Goal: Navigation & Orientation: Find specific page/section

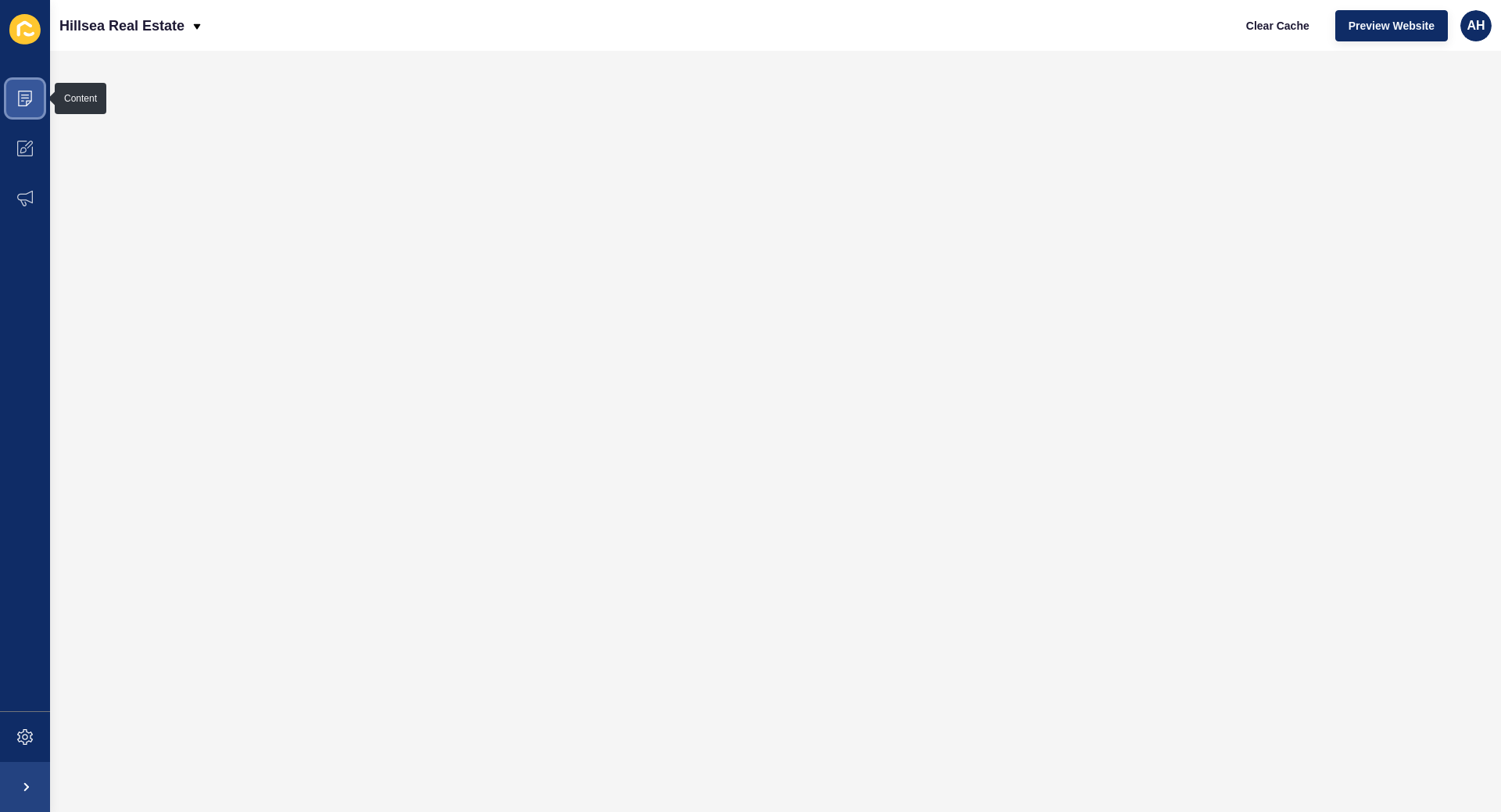
click at [21, 95] on icon at bounding box center [25, 94] width 7 height 1
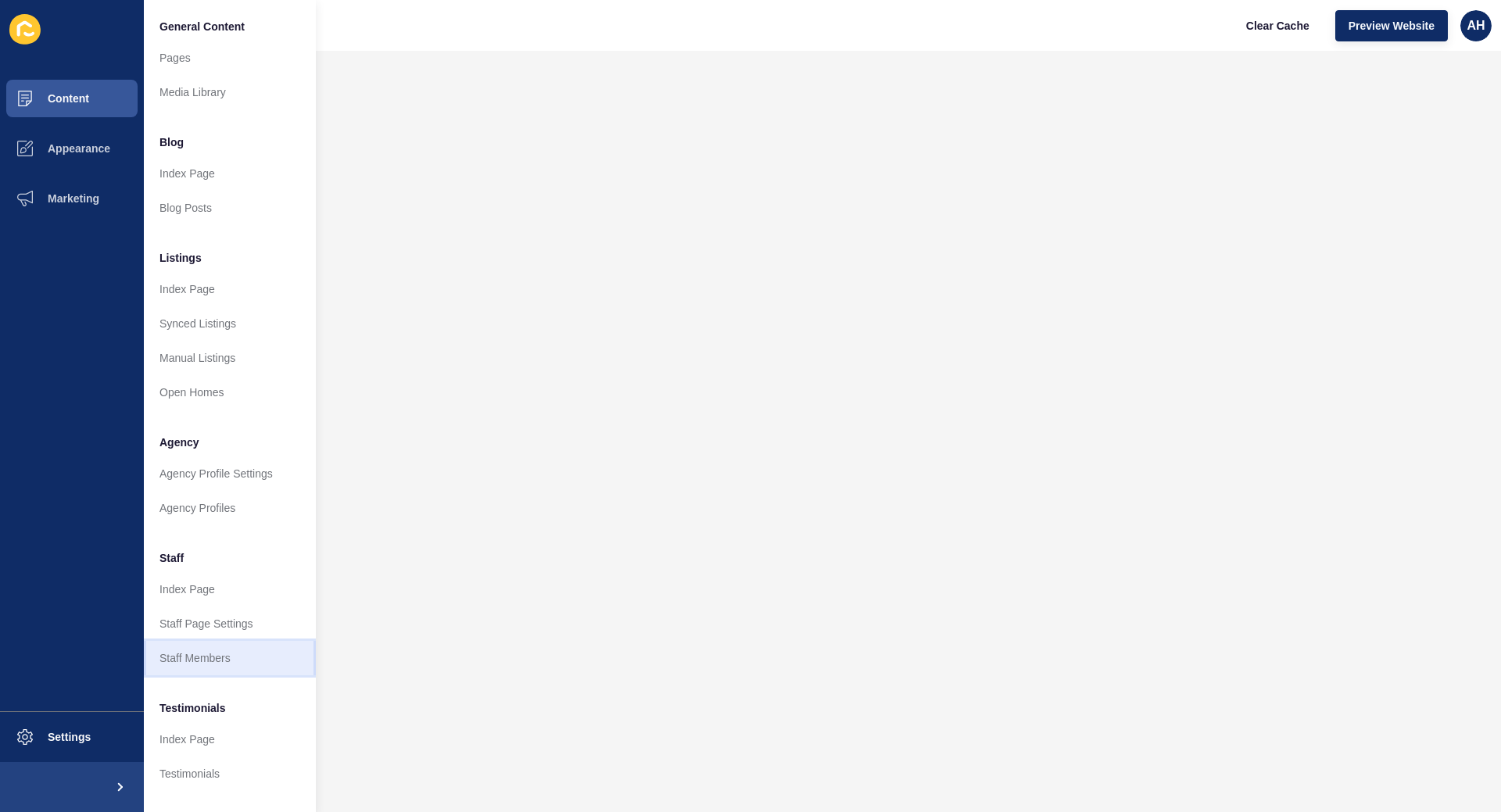
click at [210, 656] on link "Staff Members" at bounding box center [229, 658] width 172 height 34
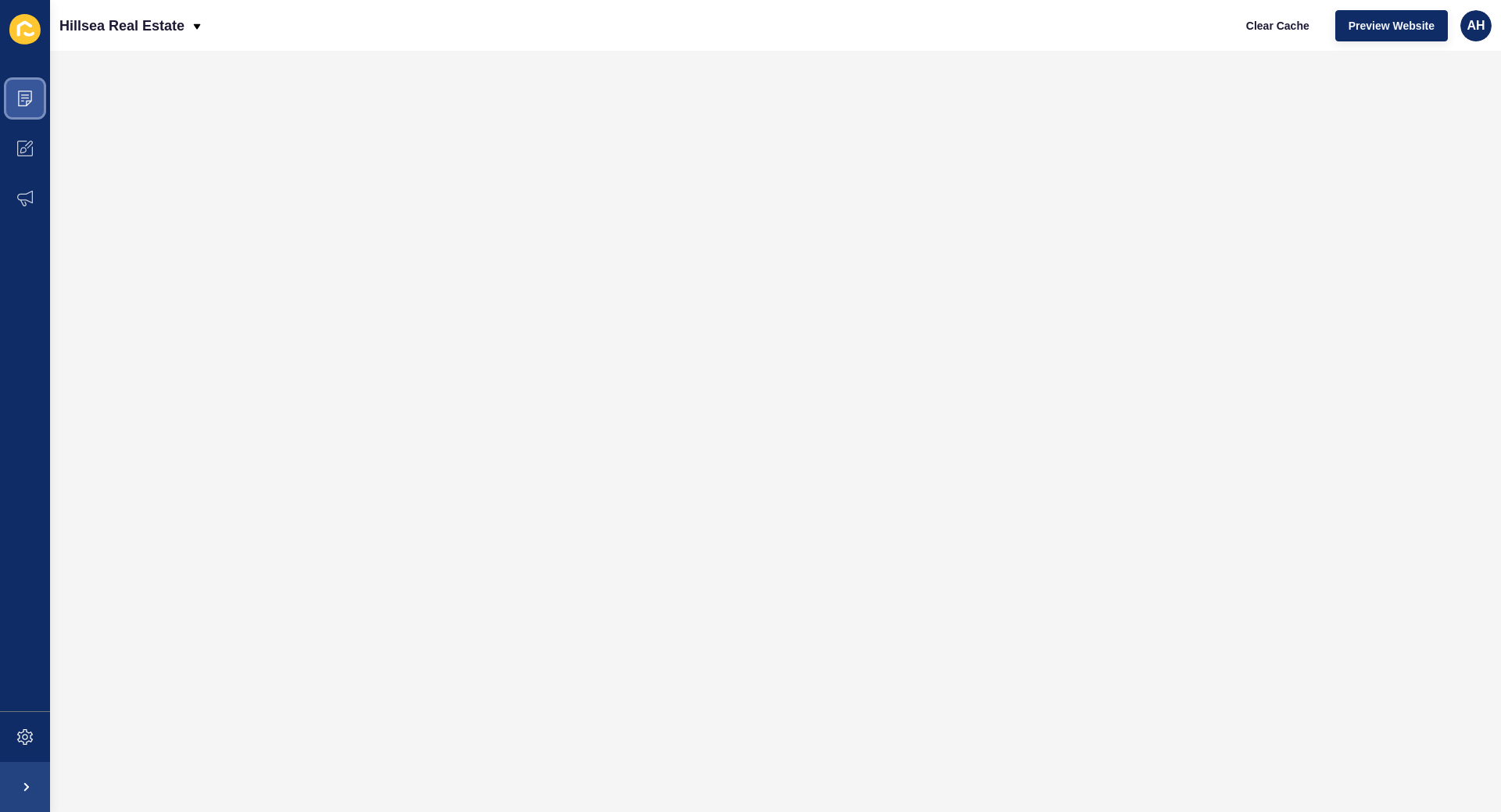
click at [25, 109] on span at bounding box center [25, 99] width 50 height 50
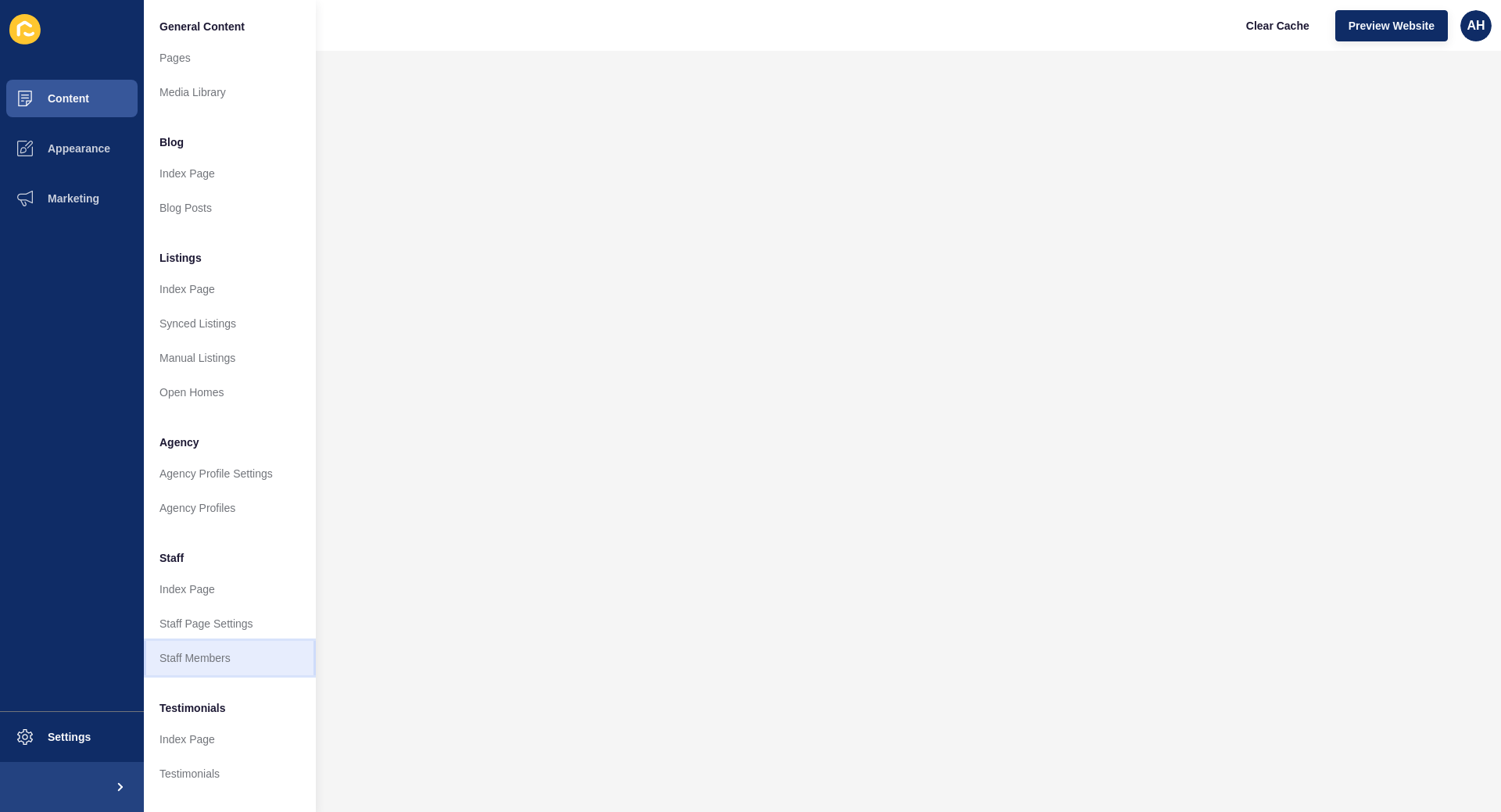
click at [193, 651] on link "Staff Members" at bounding box center [229, 658] width 172 height 34
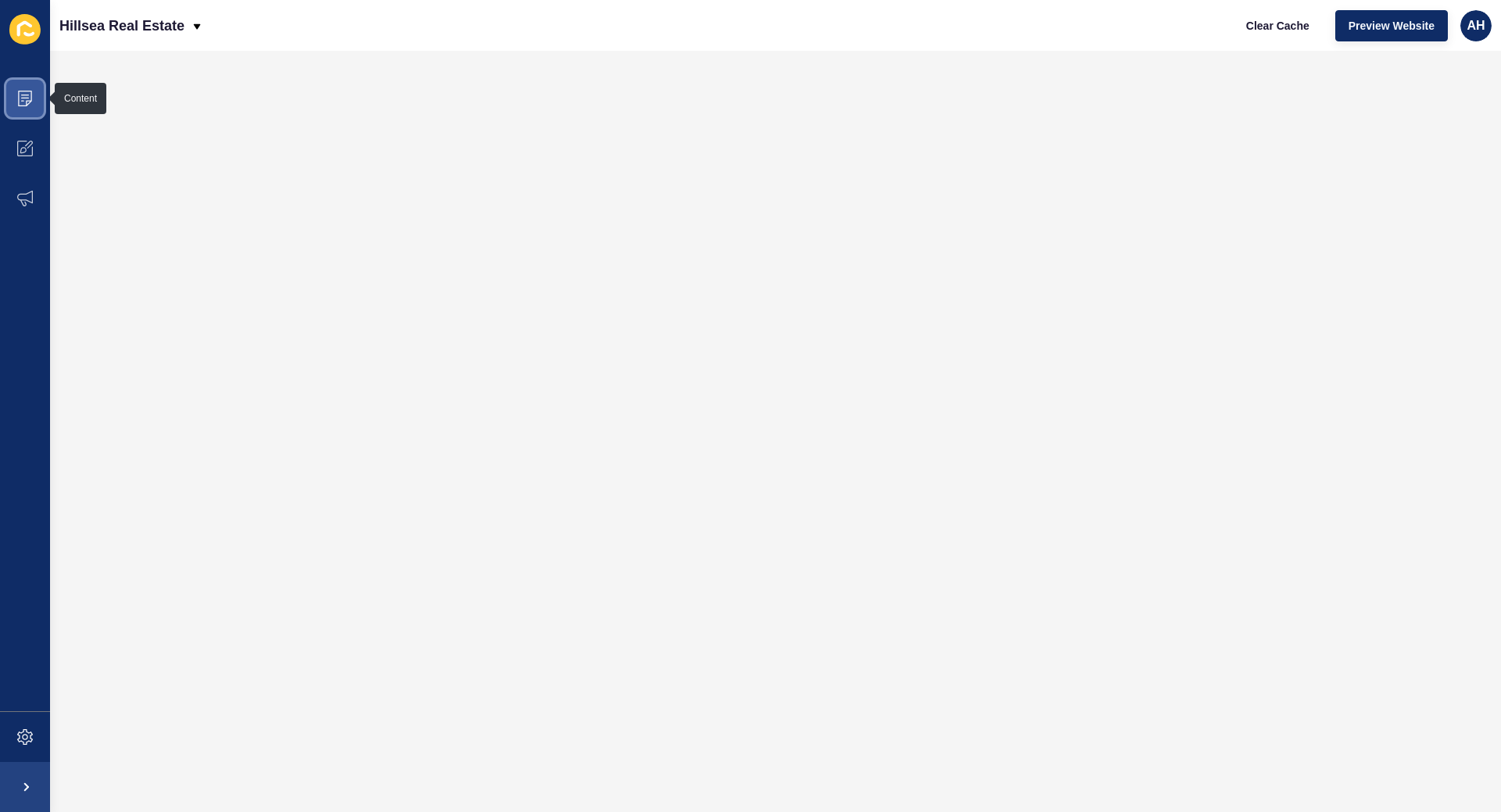
click at [25, 99] on icon at bounding box center [24, 98] width 16 height 16
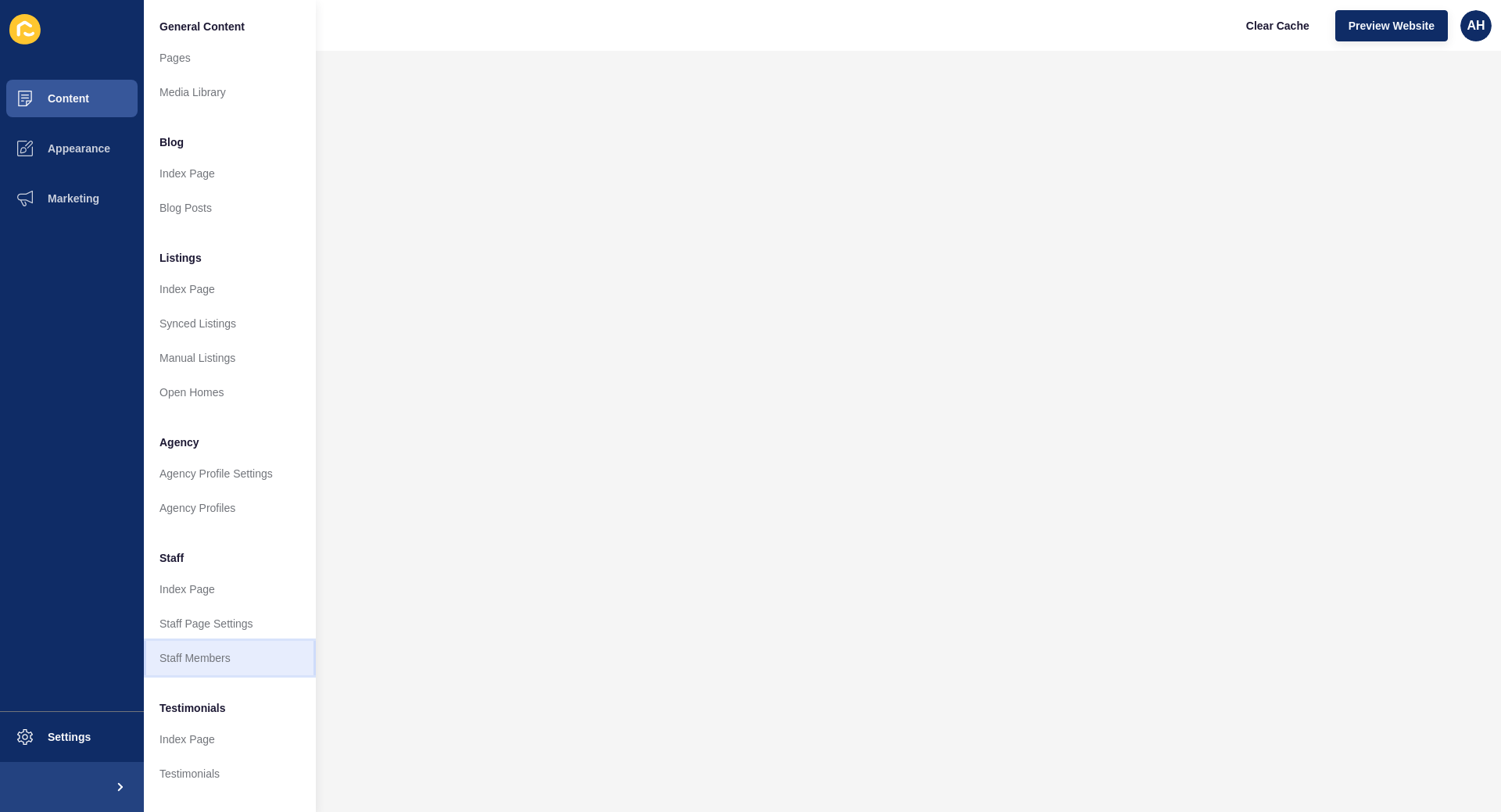
click at [211, 659] on link "Staff Members" at bounding box center [229, 658] width 172 height 34
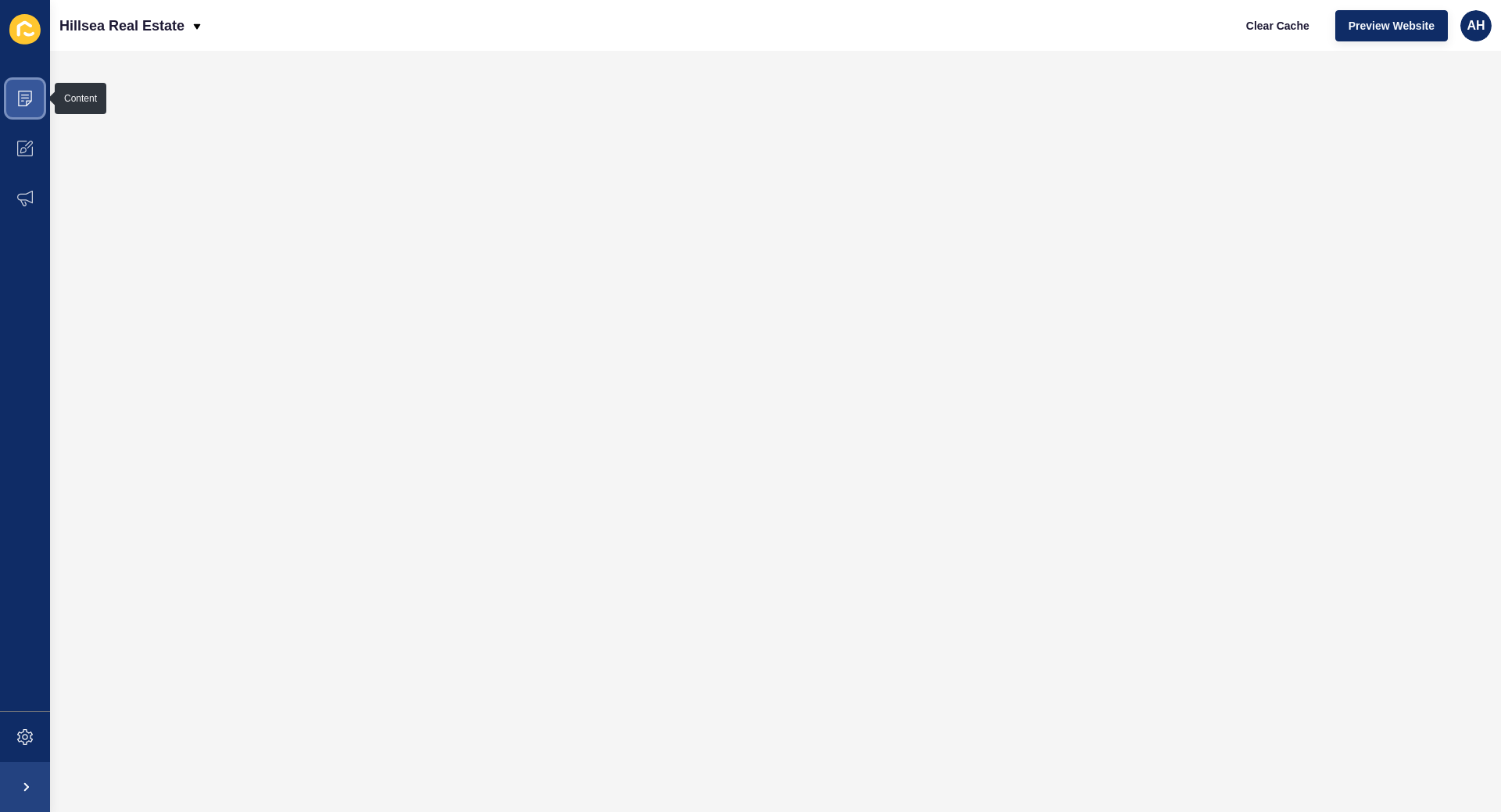
click at [27, 99] on icon at bounding box center [24, 98] width 16 height 16
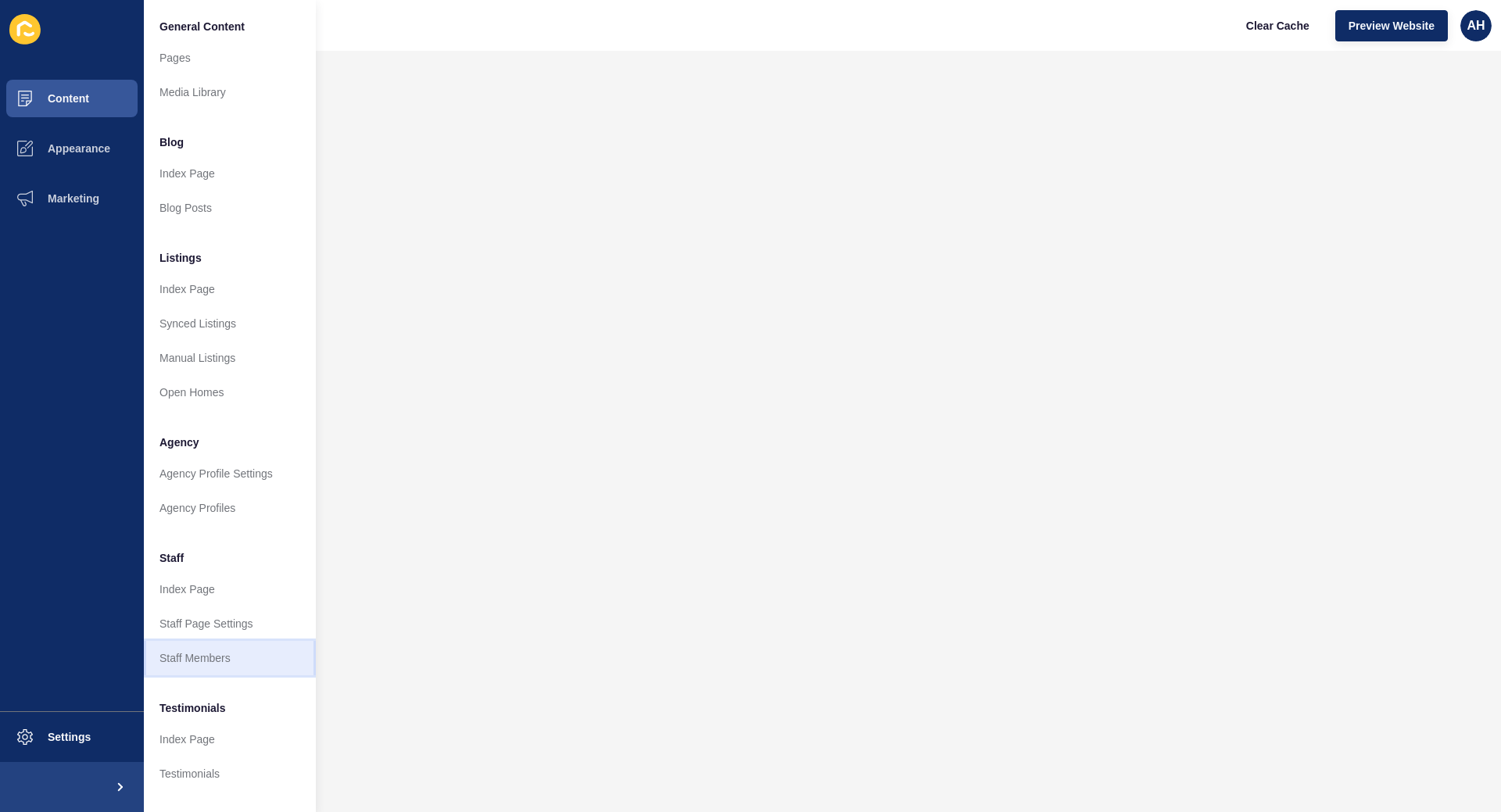
click at [230, 653] on link "Staff Members" at bounding box center [229, 658] width 172 height 34
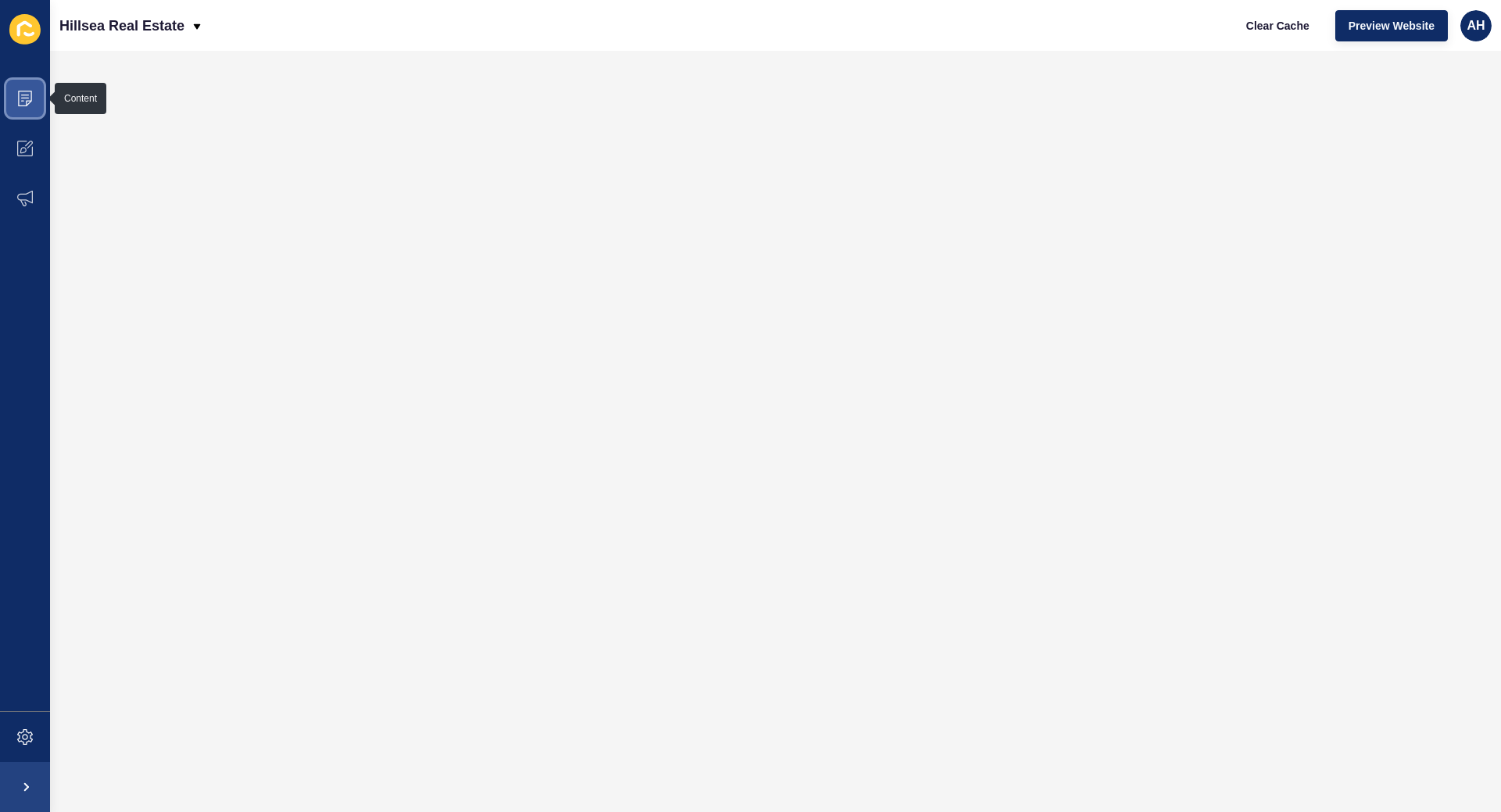
click at [30, 101] on icon at bounding box center [24, 98] width 14 height 16
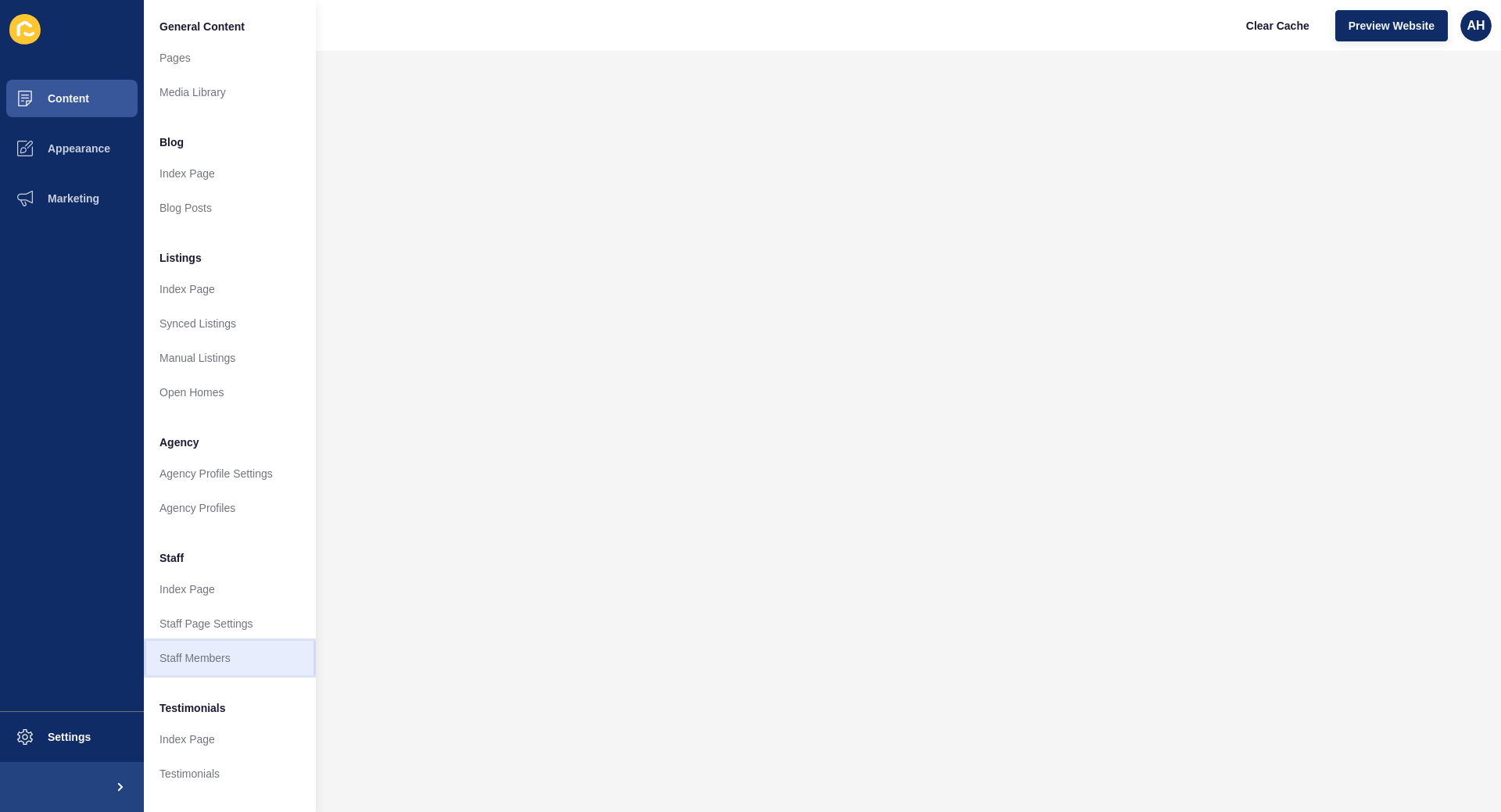
click at [176, 660] on link "Staff Members" at bounding box center [229, 658] width 172 height 34
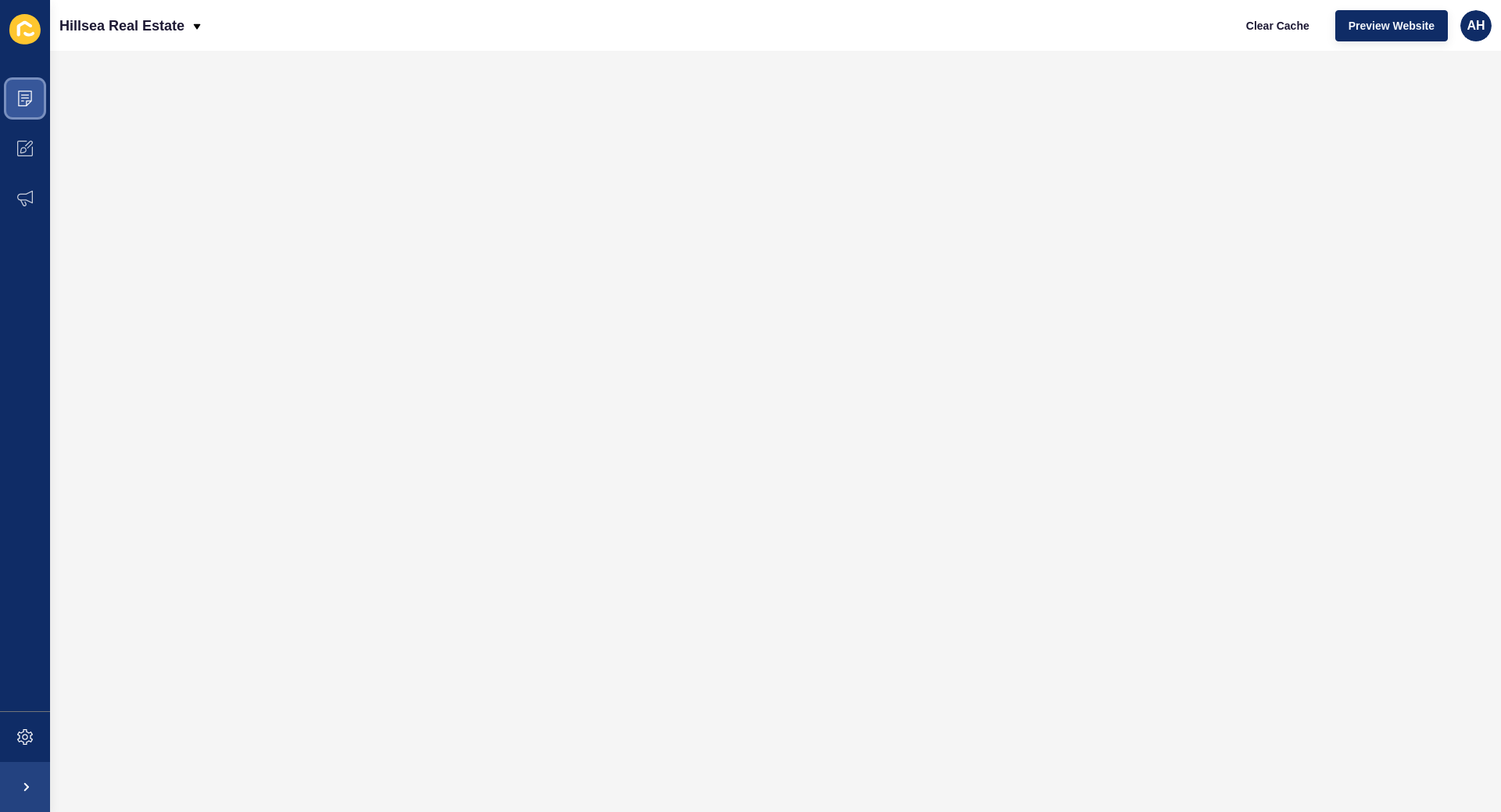
click at [21, 86] on span at bounding box center [25, 99] width 50 height 50
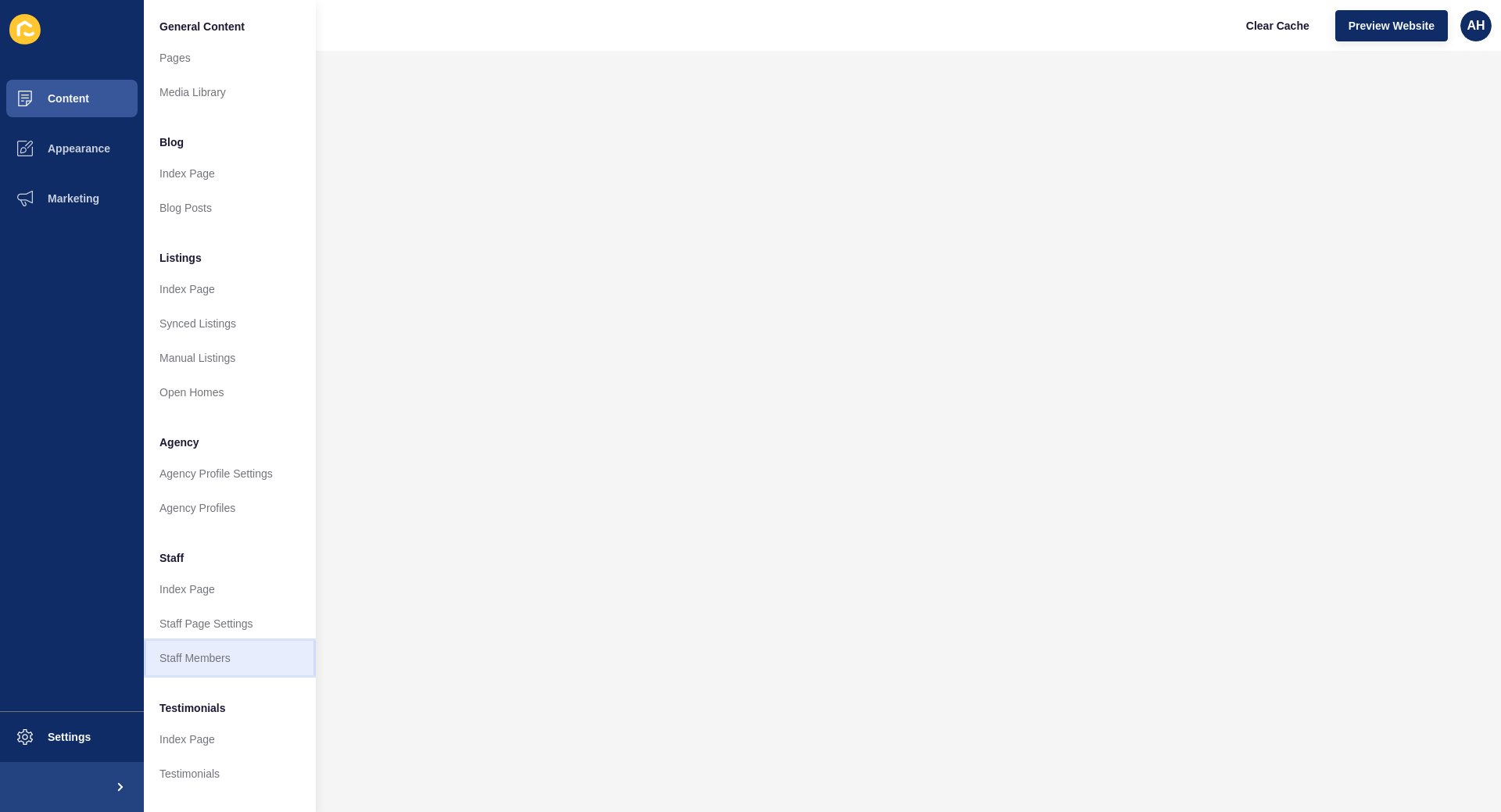
click at [200, 658] on link "Staff Members" at bounding box center [229, 658] width 172 height 34
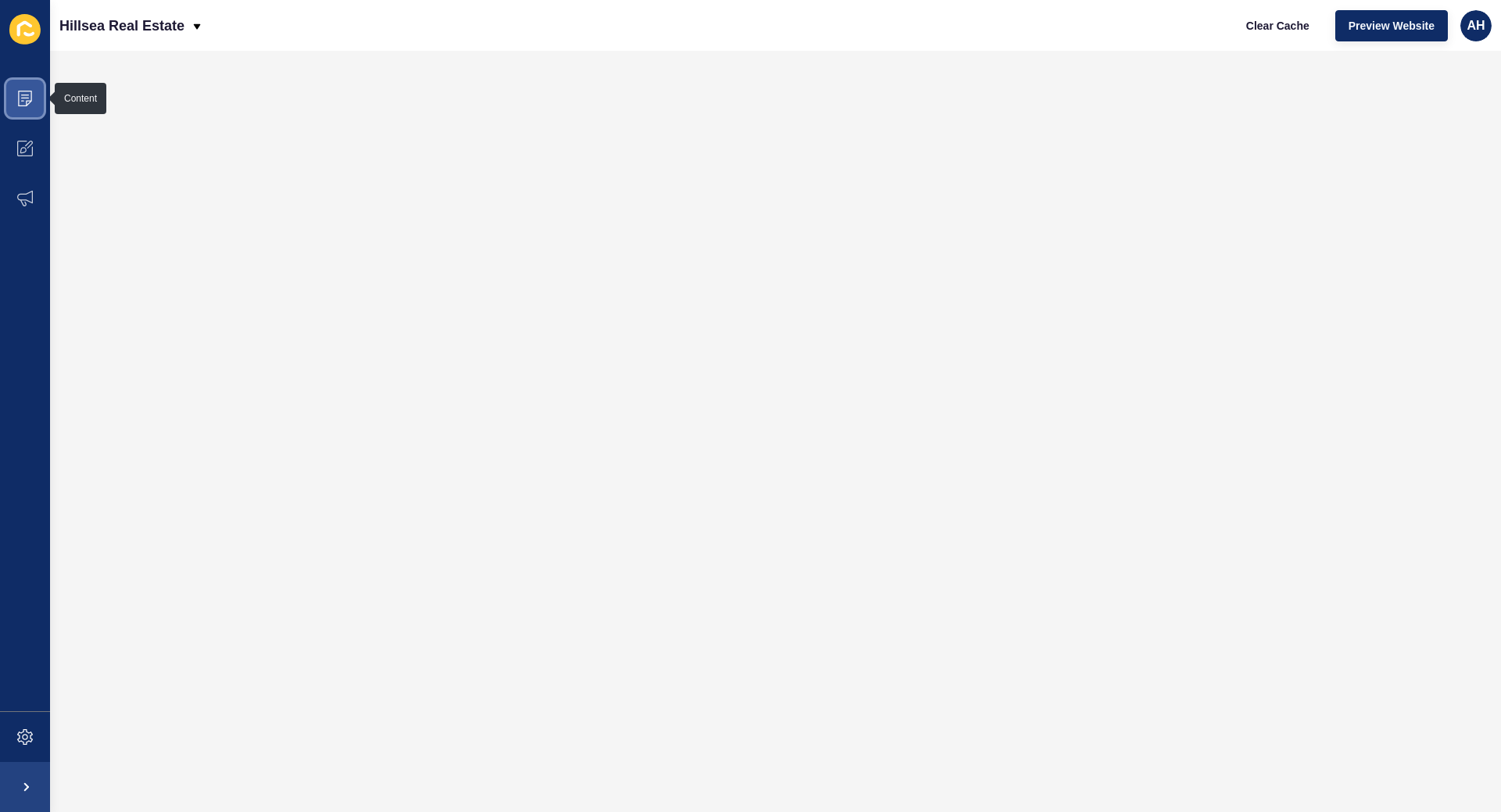
click at [32, 102] on icon at bounding box center [24, 98] width 16 height 16
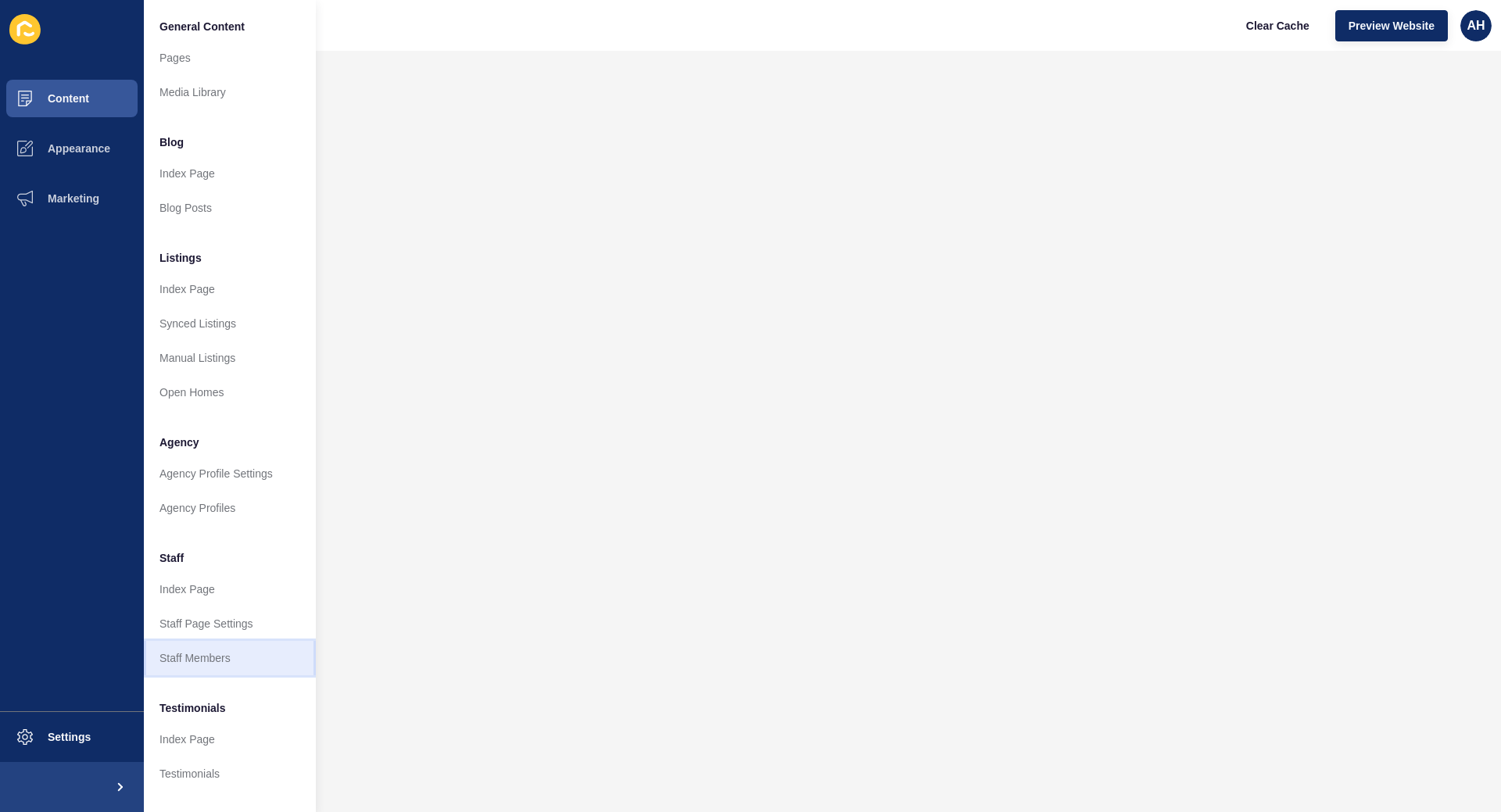
click at [166, 652] on link "Staff Members" at bounding box center [229, 658] width 172 height 34
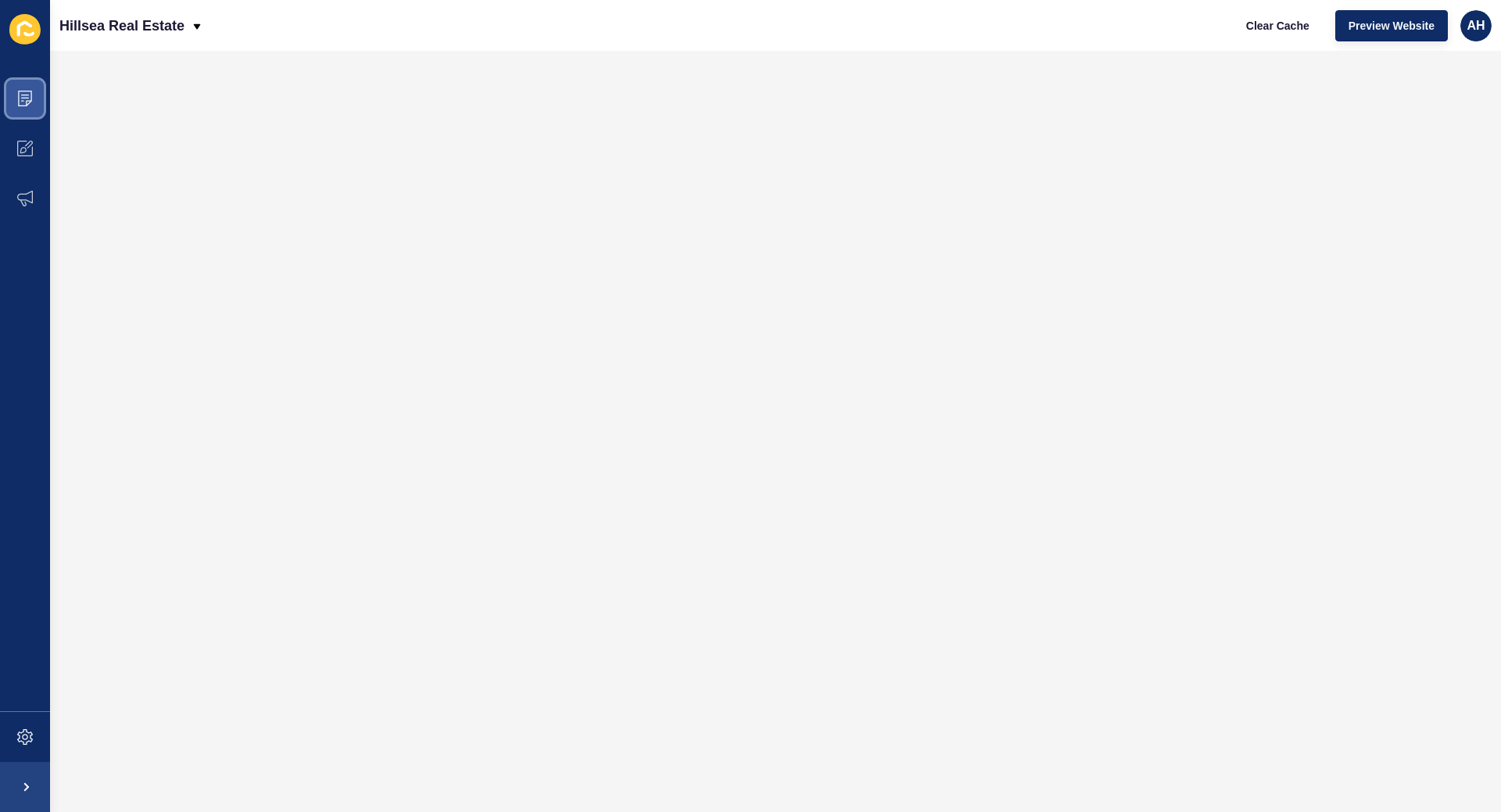
click at [27, 102] on icon at bounding box center [24, 98] width 14 height 16
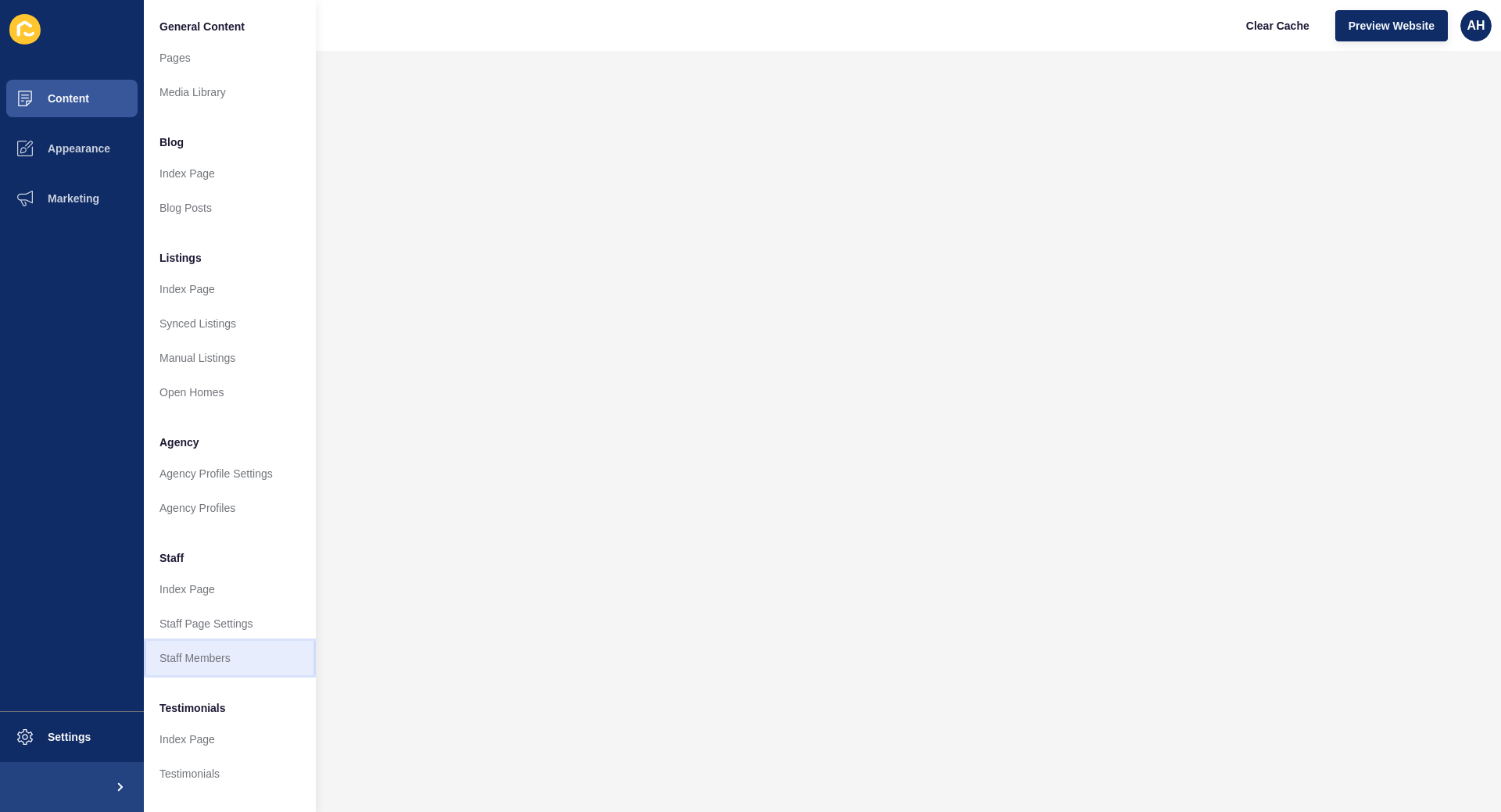
click at [177, 661] on link "Staff Members" at bounding box center [229, 658] width 172 height 34
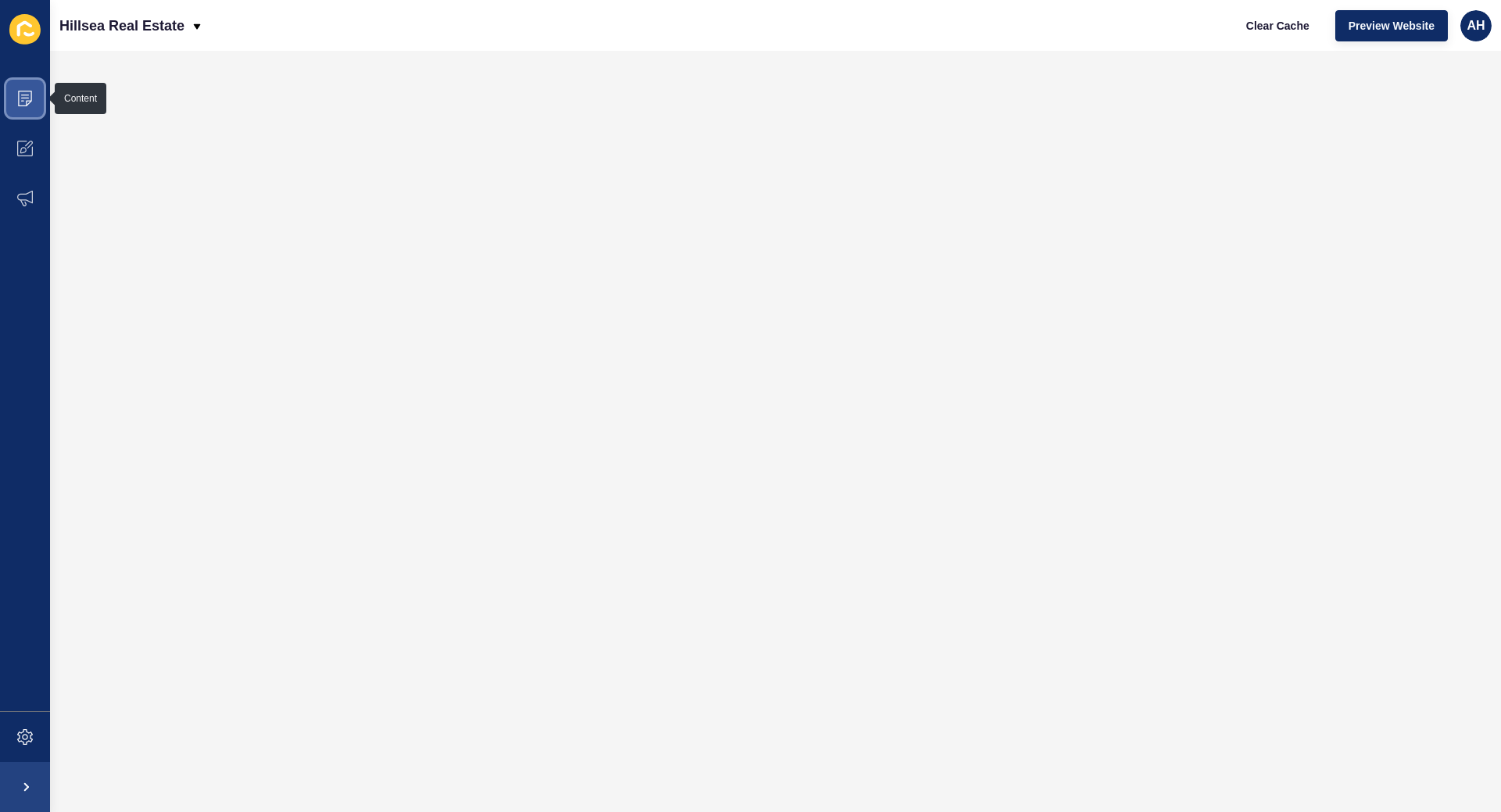
click at [19, 92] on icon at bounding box center [24, 98] width 14 height 16
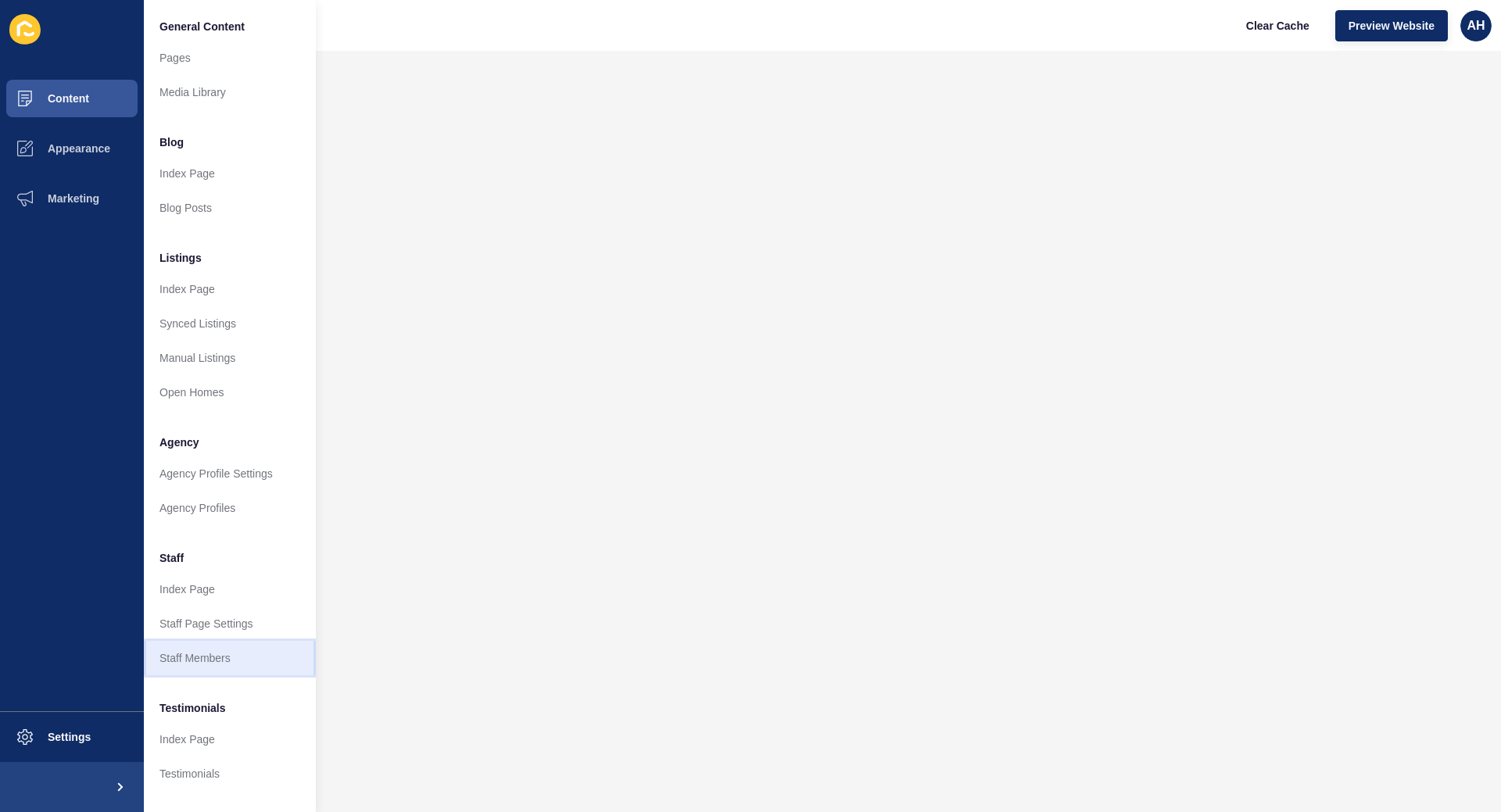
click at [235, 651] on link "Staff Members" at bounding box center [229, 658] width 172 height 34
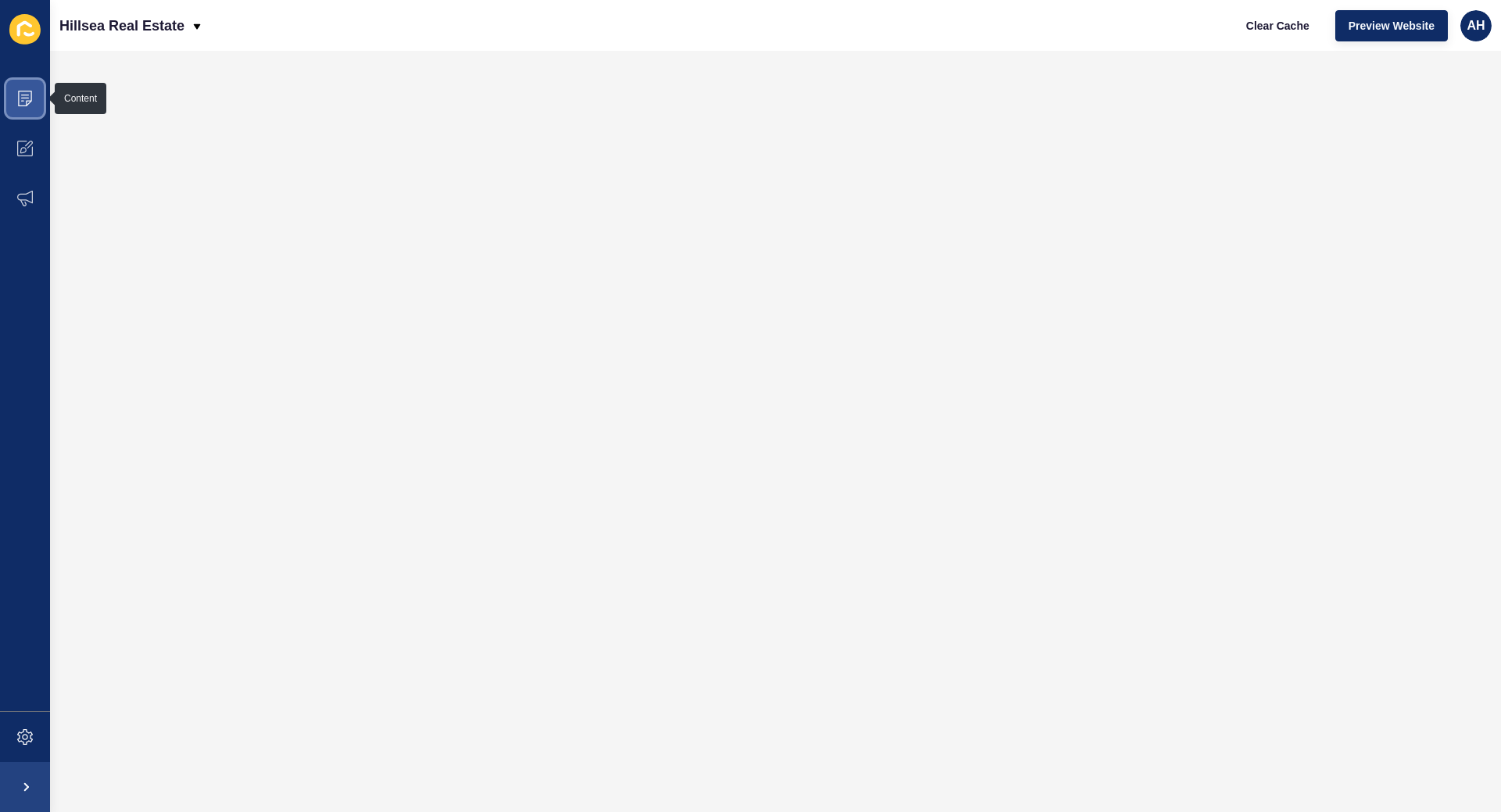
click at [25, 101] on icon at bounding box center [24, 98] width 16 height 16
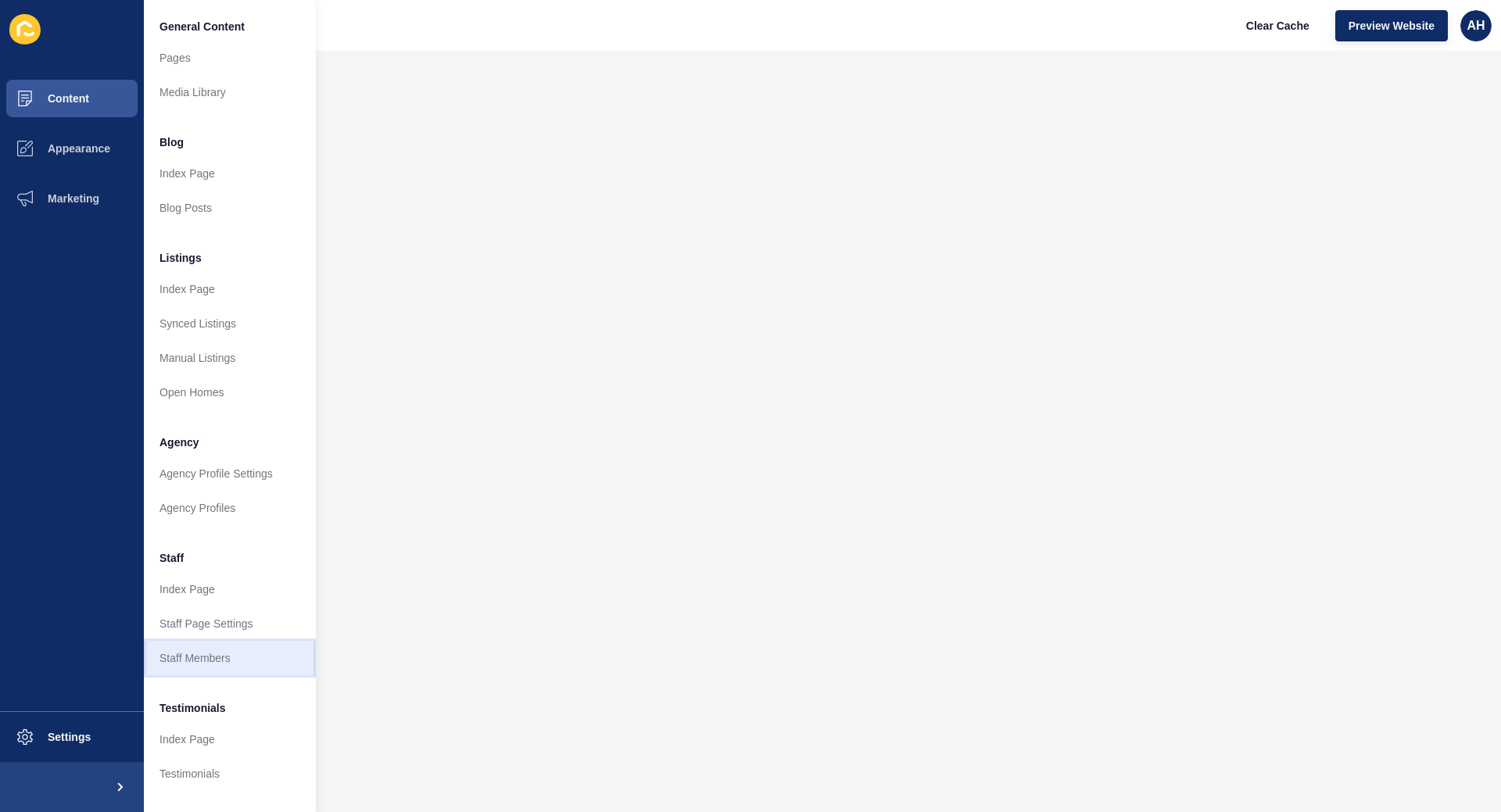
click at [200, 662] on link "Staff Members" at bounding box center [229, 658] width 172 height 34
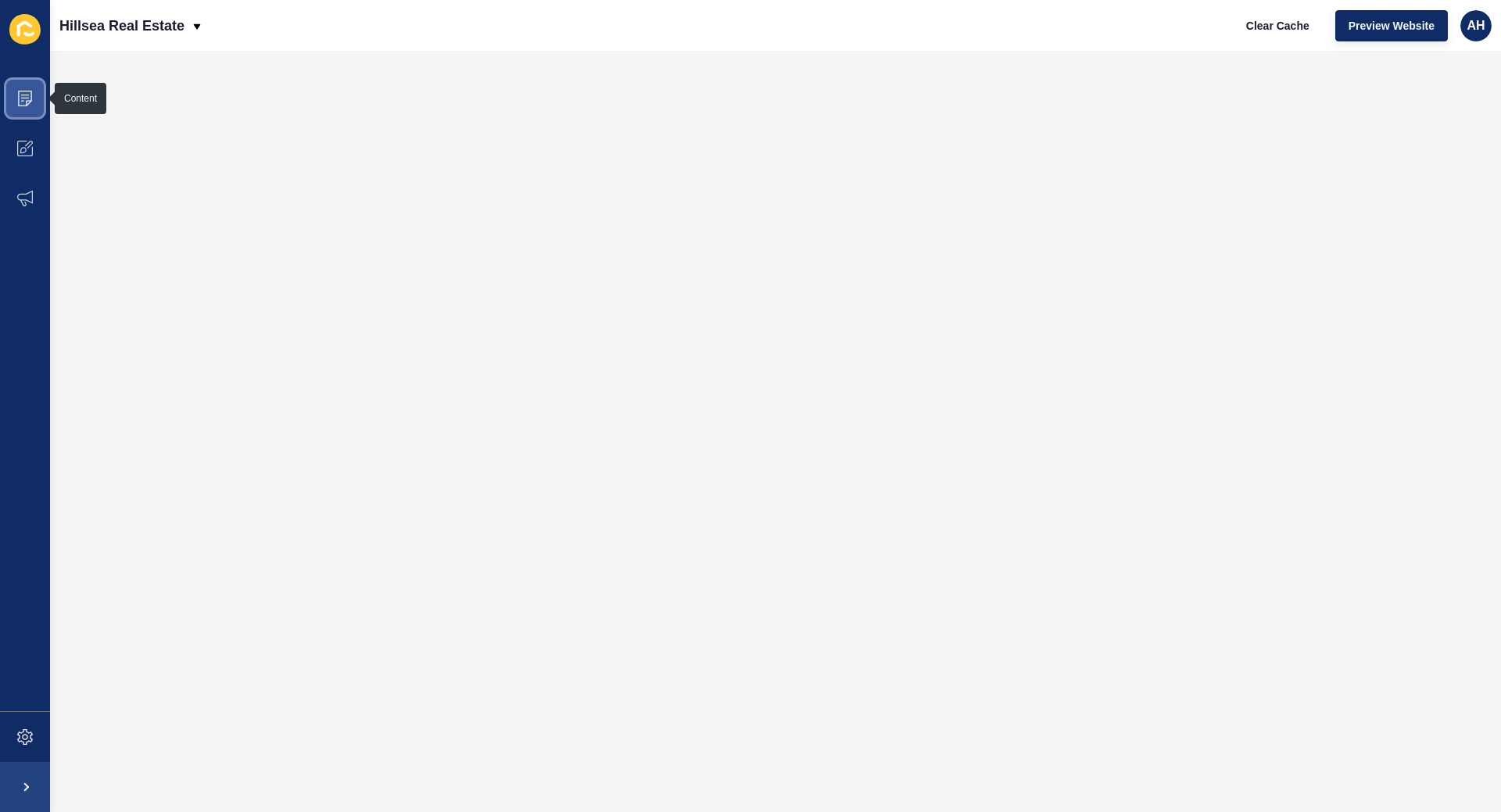
click at [17, 102] on icon at bounding box center [24, 98] width 16 height 16
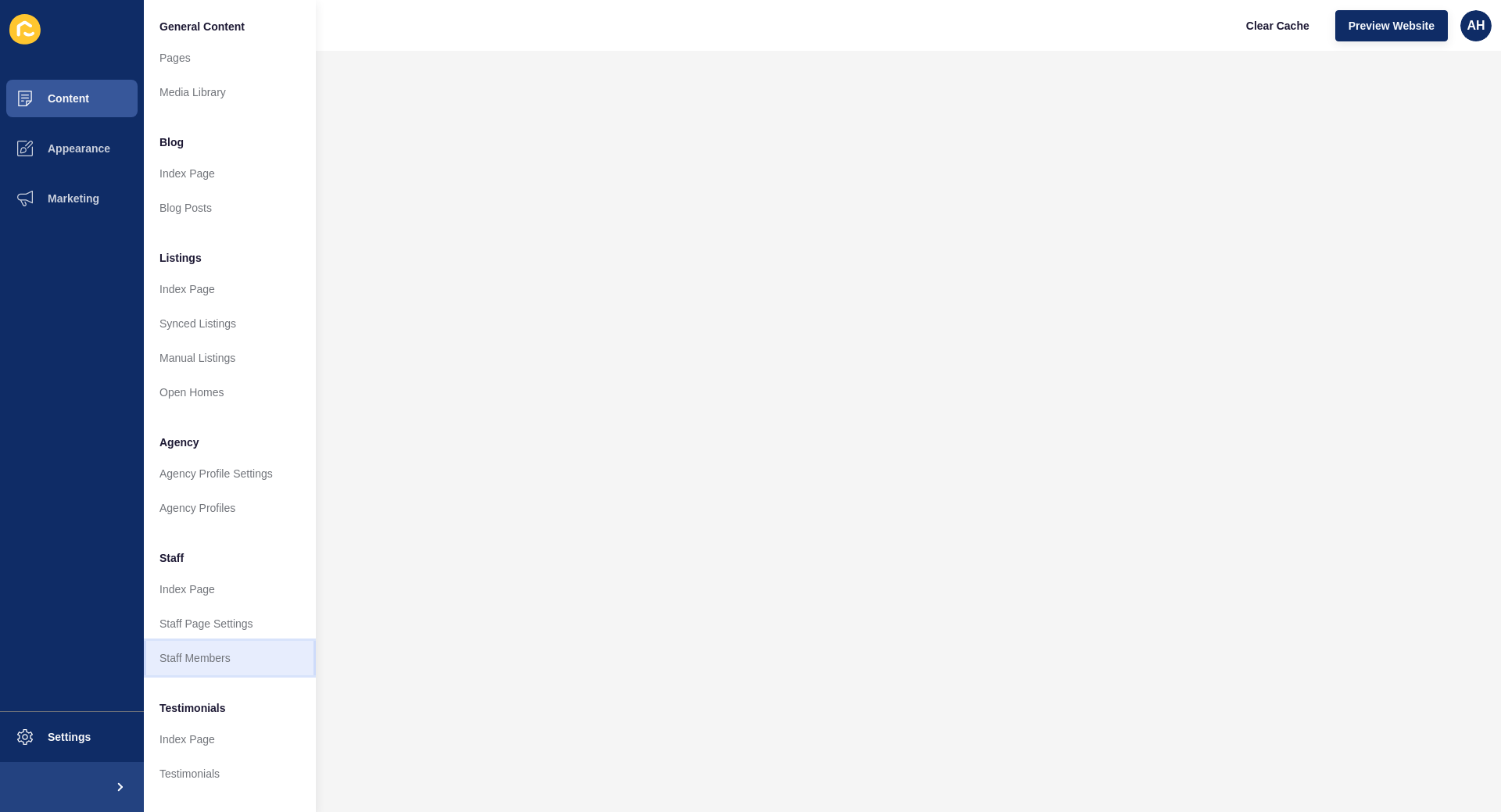
click at [254, 664] on link "Staff Members" at bounding box center [229, 658] width 172 height 34
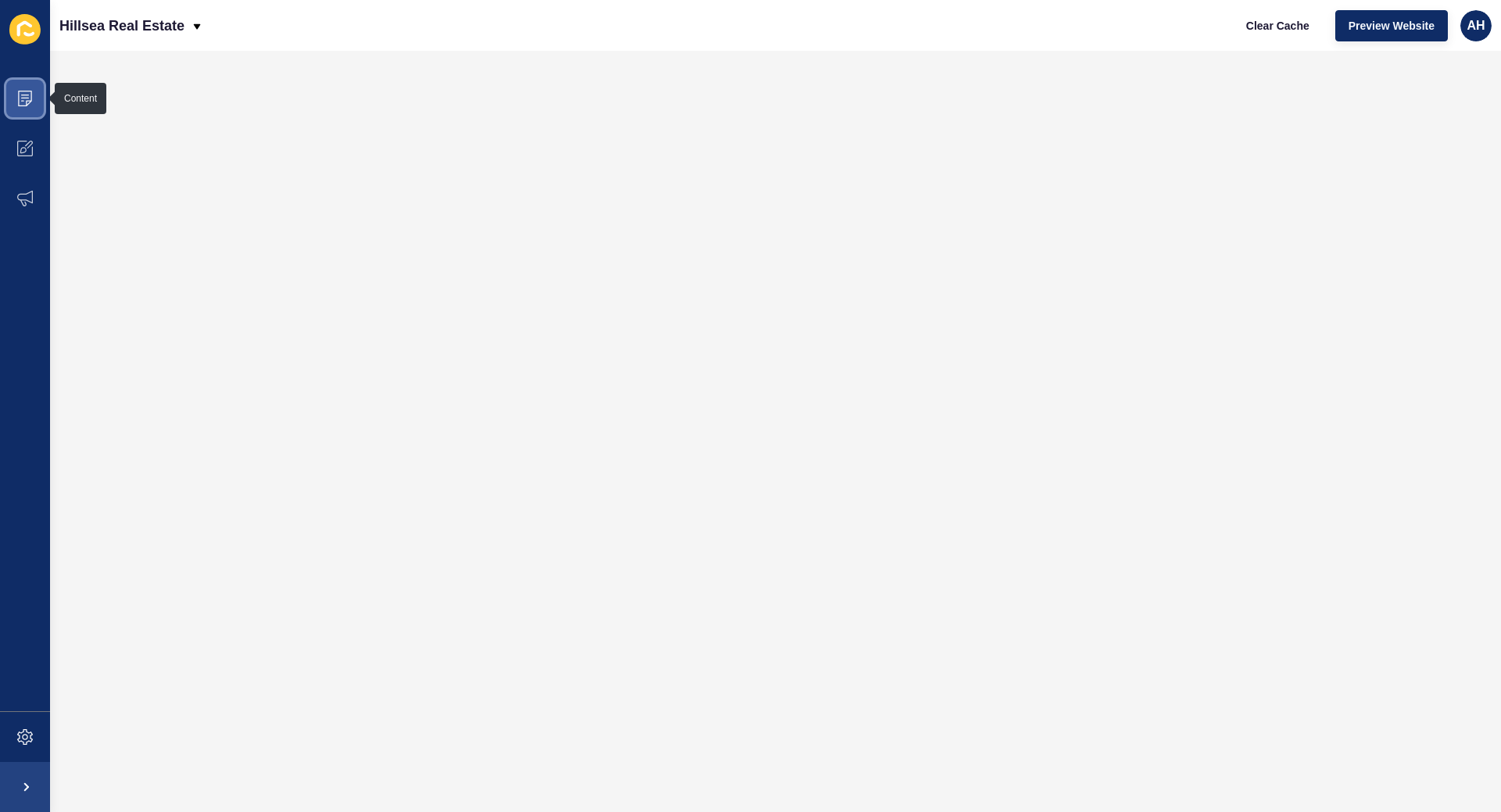
click at [26, 99] on icon at bounding box center [24, 98] width 16 height 16
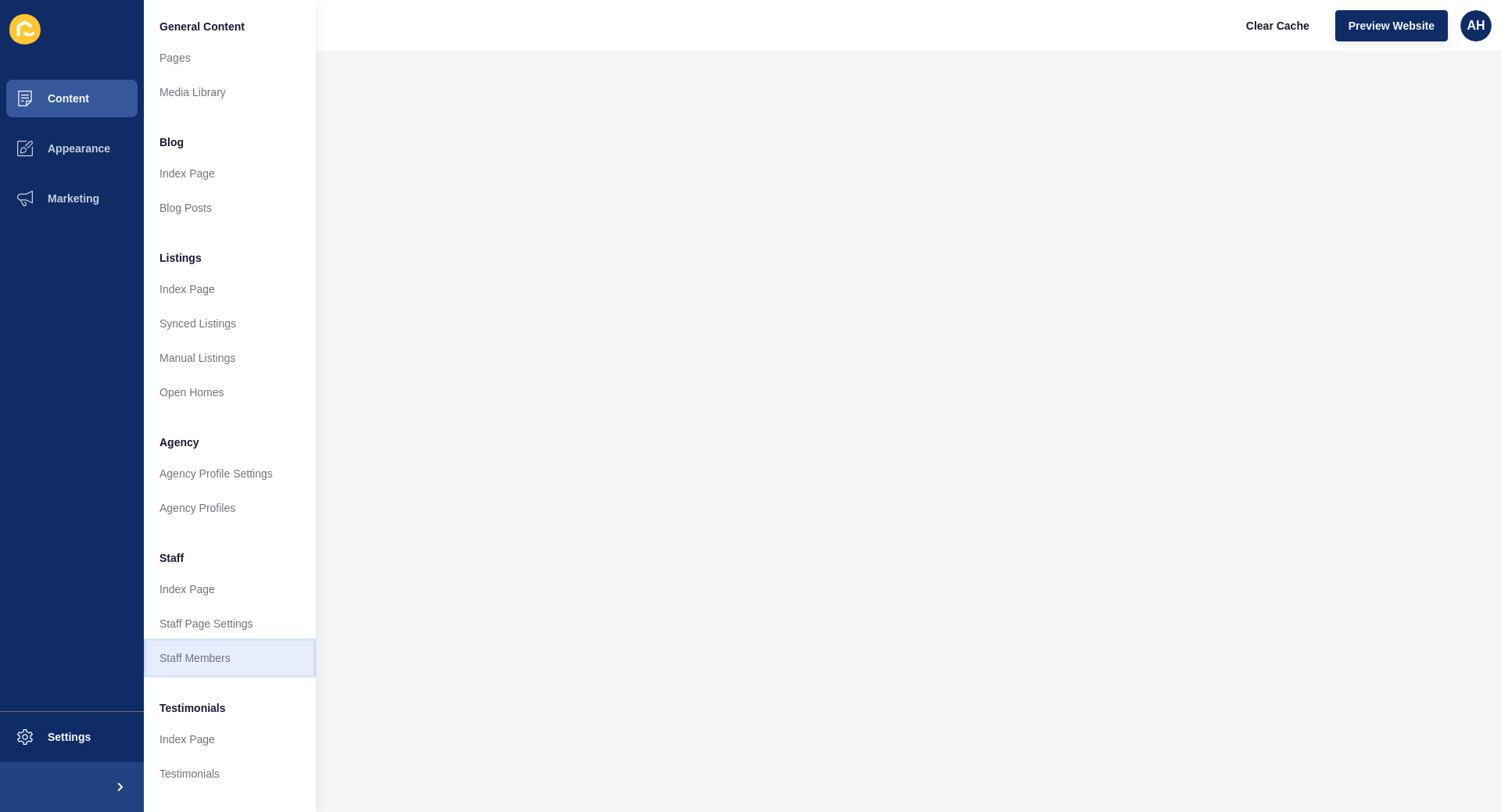
click at [260, 666] on link "Staff Members" at bounding box center [229, 658] width 172 height 34
